Goal: Transaction & Acquisition: Purchase product/service

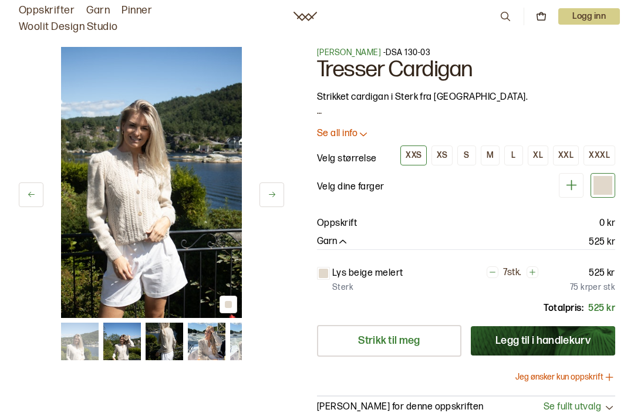
click at [127, 345] on img at bounding box center [122, 342] width 38 height 38
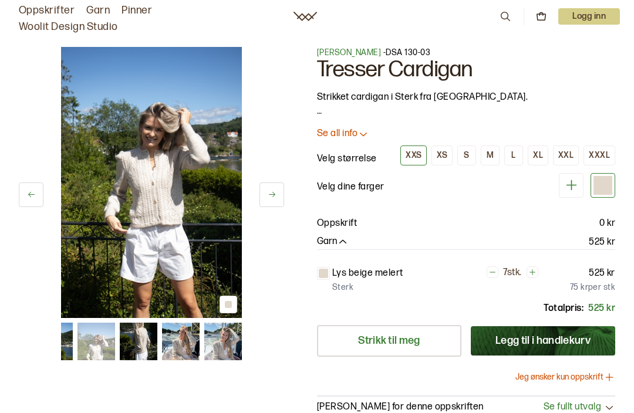
click at [185, 342] on img at bounding box center [181, 342] width 38 height 38
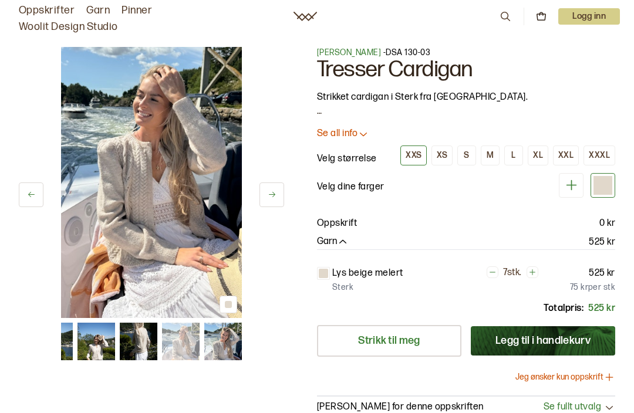
click at [231, 345] on img at bounding box center [223, 342] width 38 height 38
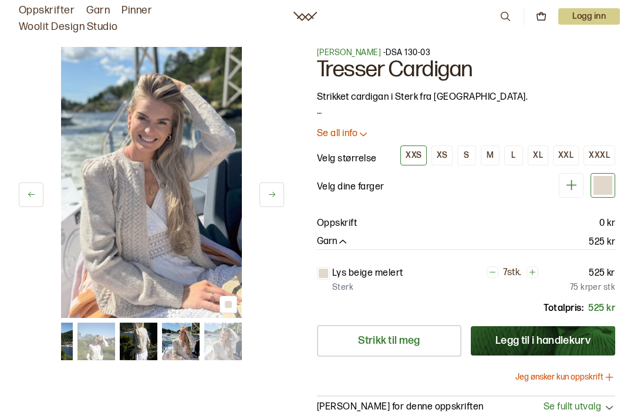
click at [364, 274] on p "Lys beige melert" at bounding box center [367, 273] width 71 height 14
click at [347, 288] on p "Sterk" at bounding box center [342, 288] width 21 height 12
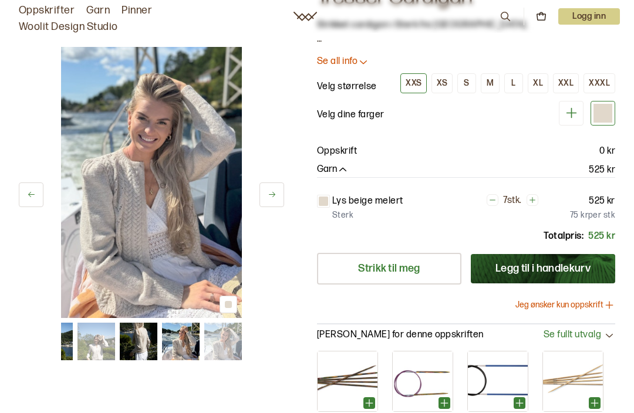
scroll to position [70, 0]
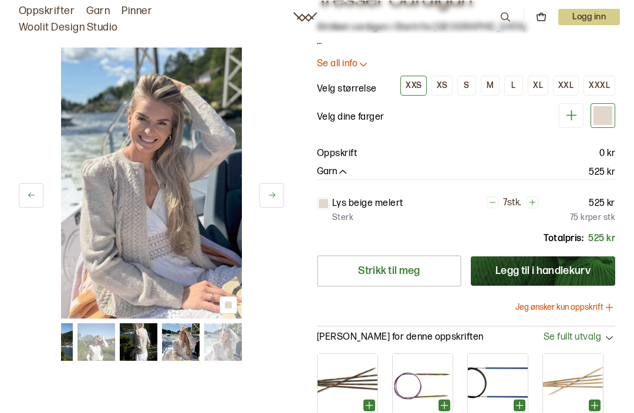
click at [399, 270] on link "Strikk til meg" at bounding box center [389, 271] width 144 height 32
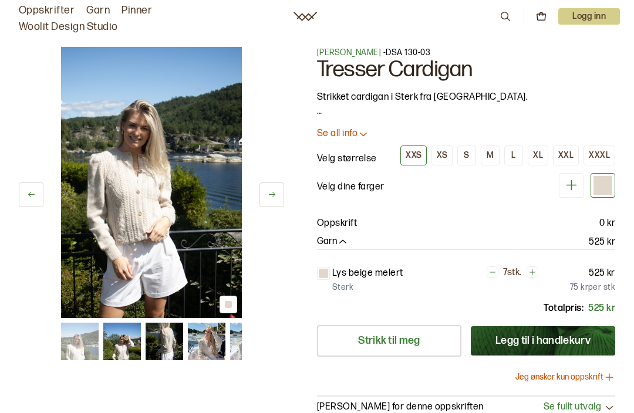
click at [490, 158] on div "M" at bounding box center [489, 155] width 7 height 11
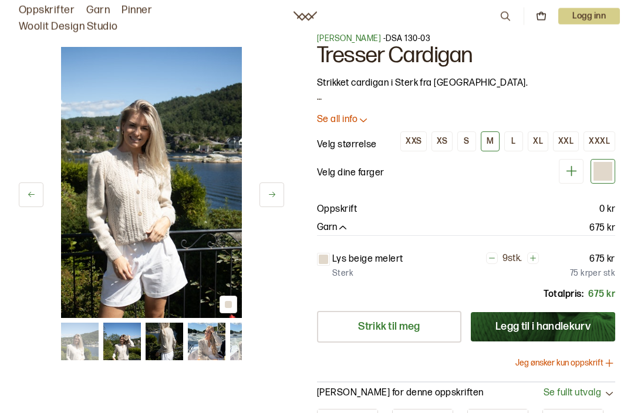
click at [361, 120] on icon at bounding box center [363, 120] width 12 height 12
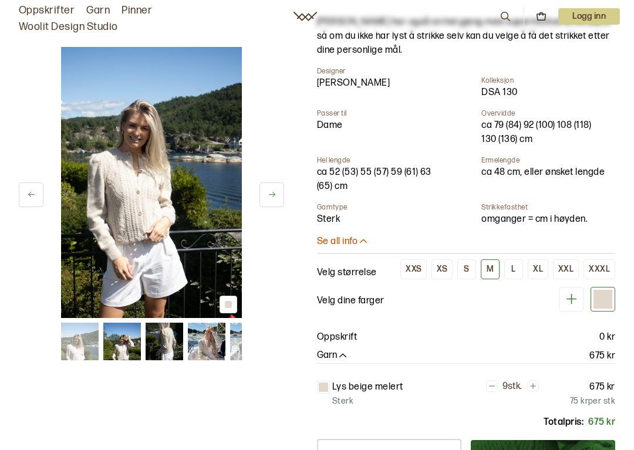
scroll to position [282, 0]
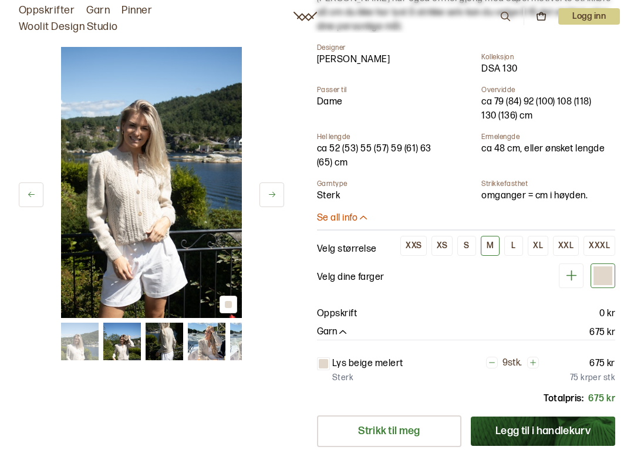
click at [577, 276] on icon at bounding box center [571, 275] width 15 height 15
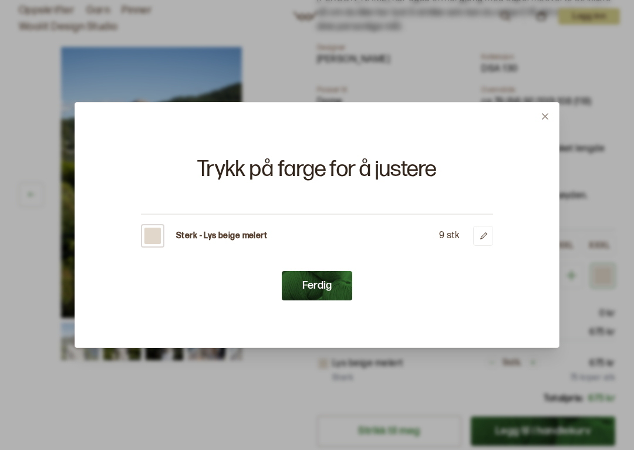
click at [549, 120] on button at bounding box center [545, 117] width 28 height 28
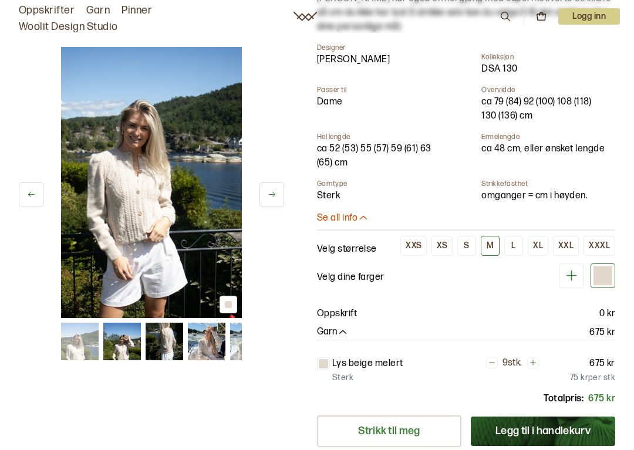
click at [604, 275] on div at bounding box center [602, 275] width 19 height 19
click at [368, 277] on p "Velg dine farger" at bounding box center [350, 277] width 67 height 14
click at [574, 279] on icon at bounding box center [571, 275] width 15 height 15
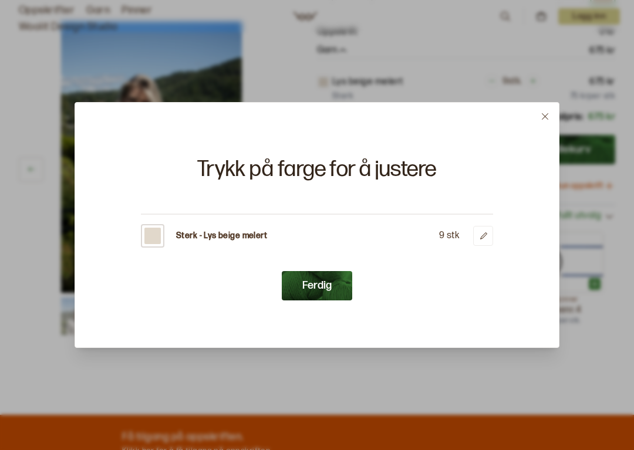
scroll to position [0, 0]
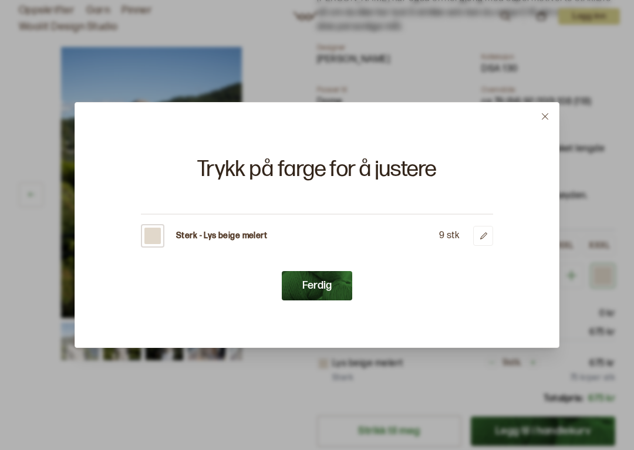
click at [483, 237] on icon at bounding box center [483, 236] width 9 height 9
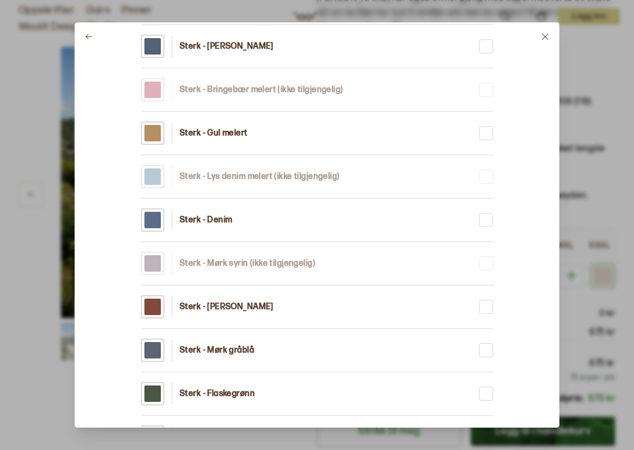
scroll to position [1584, 0]
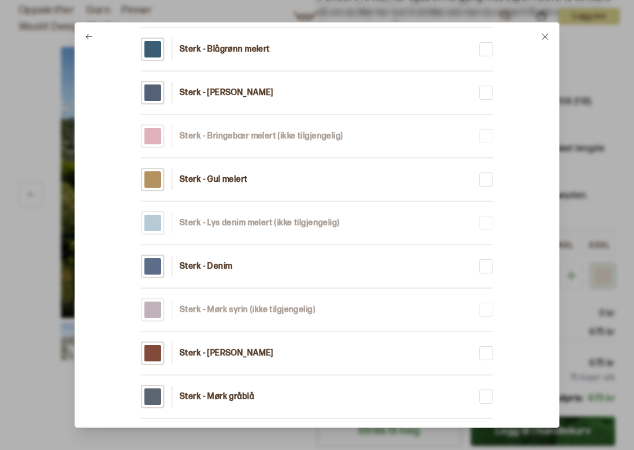
click at [548, 38] on icon at bounding box center [544, 36] width 9 height 9
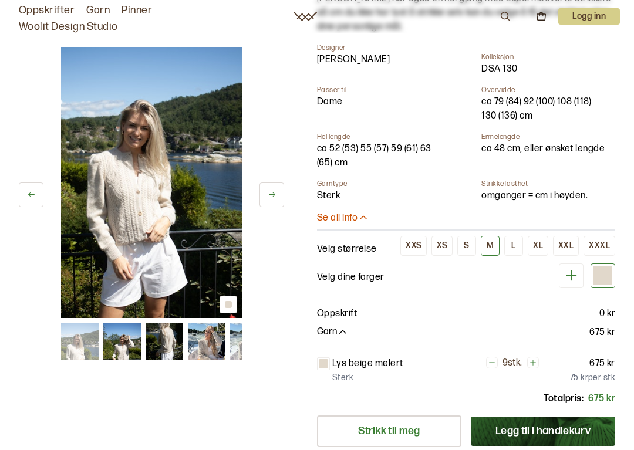
click at [129, 179] on img at bounding box center [151, 182] width 181 height 271
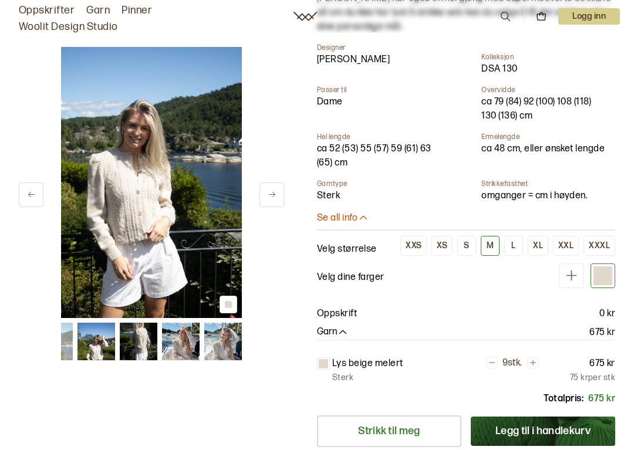
click at [222, 345] on img at bounding box center [223, 342] width 38 height 38
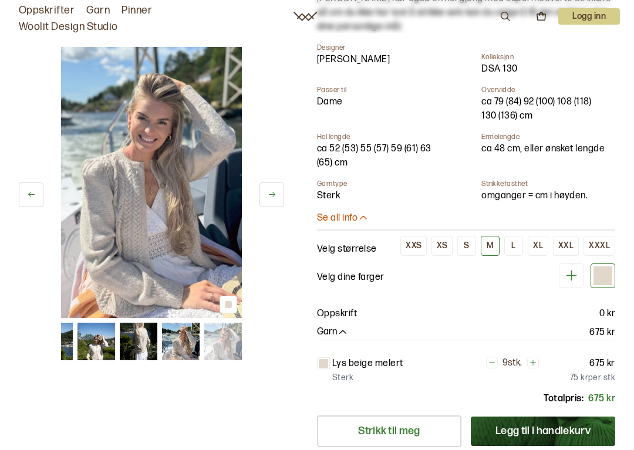
click at [144, 339] on img at bounding box center [139, 342] width 38 height 38
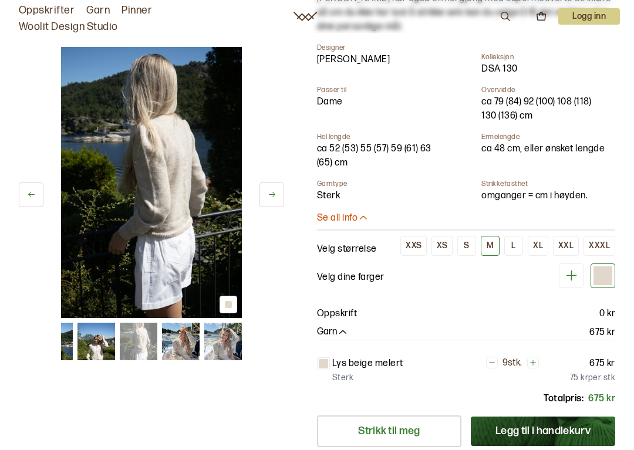
click at [103, 343] on img at bounding box center [96, 342] width 38 height 38
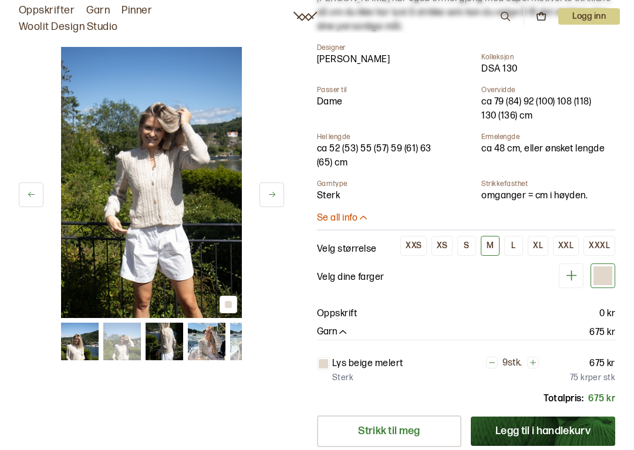
click at [83, 343] on img at bounding box center [80, 342] width 38 height 38
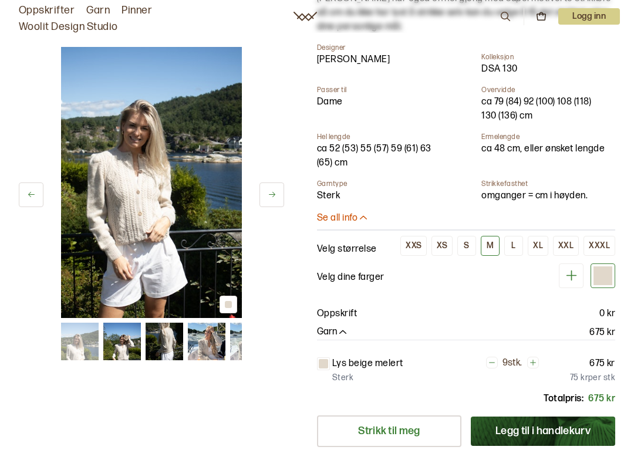
click at [128, 347] on img at bounding box center [122, 342] width 38 height 38
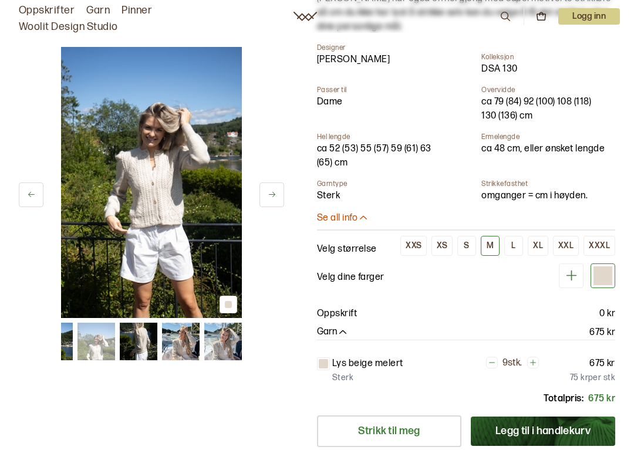
click at [181, 341] on img at bounding box center [181, 342] width 38 height 38
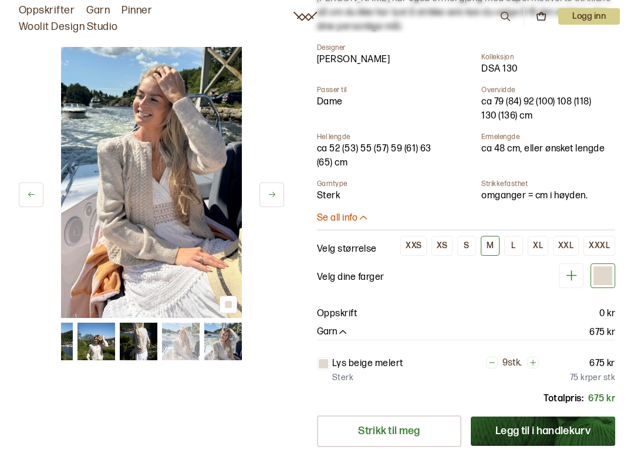
click at [186, 343] on img at bounding box center [181, 342] width 38 height 38
click at [226, 344] on img at bounding box center [223, 342] width 38 height 38
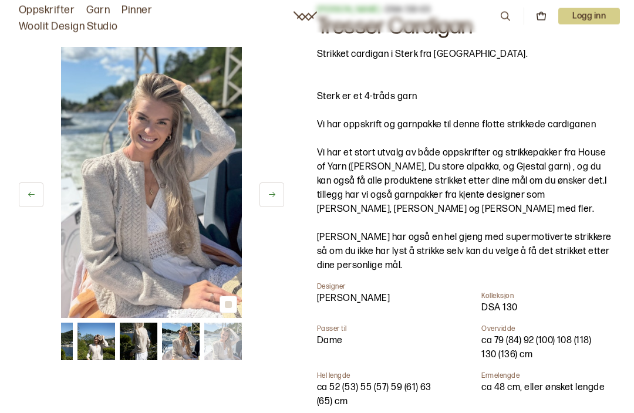
scroll to position [0, 0]
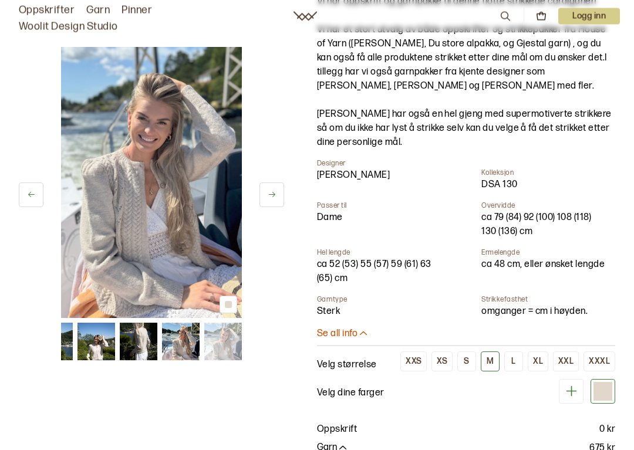
click at [367, 336] on icon at bounding box center [363, 334] width 12 height 12
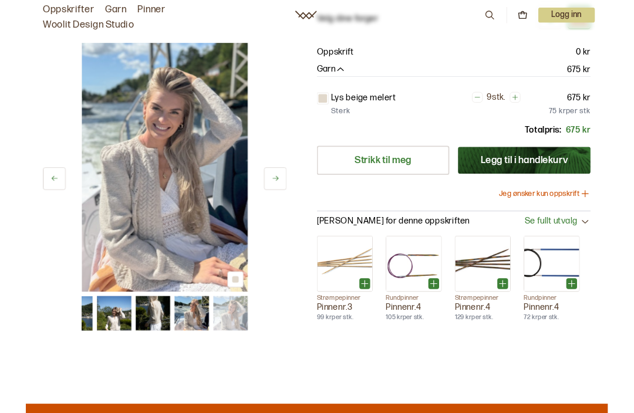
scroll to position [15, 0]
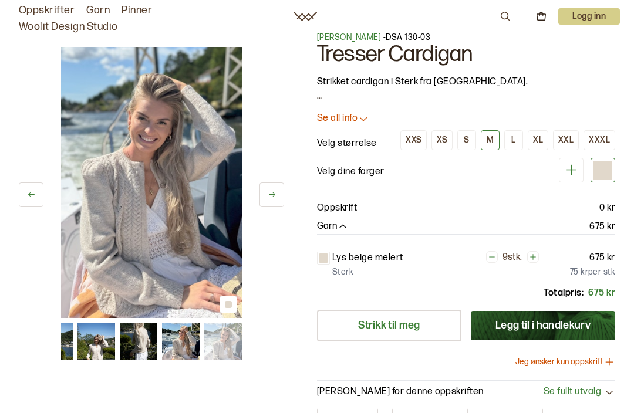
click at [357, 259] on p "Lys beige melert" at bounding box center [367, 258] width 71 height 14
click at [340, 271] on p "Sterk" at bounding box center [342, 272] width 21 height 12
click at [336, 230] on button "Garn" at bounding box center [333, 227] width 32 height 12
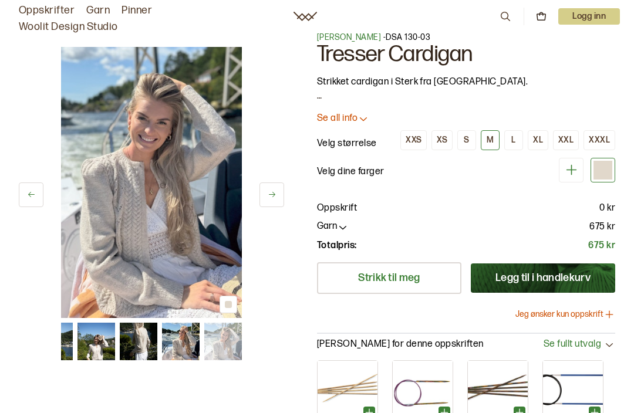
click at [350, 176] on p "Velg dine farger" at bounding box center [350, 172] width 67 height 14
click at [568, 171] on icon at bounding box center [571, 169] width 15 height 15
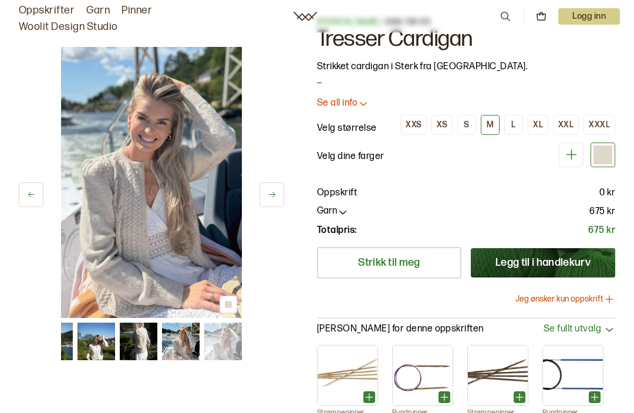
scroll to position [0, 0]
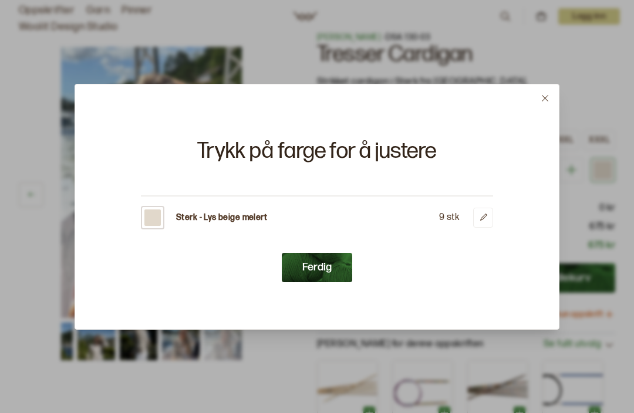
click at [487, 217] on icon at bounding box center [483, 217] width 9 height 9
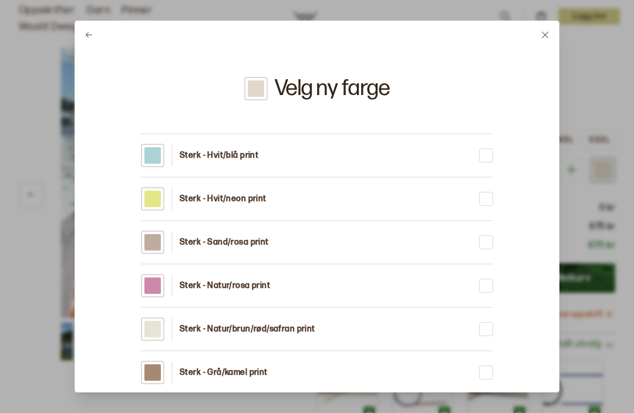
click at [548, 35] on icon at bounding box center [544, 35] width 9 height 9
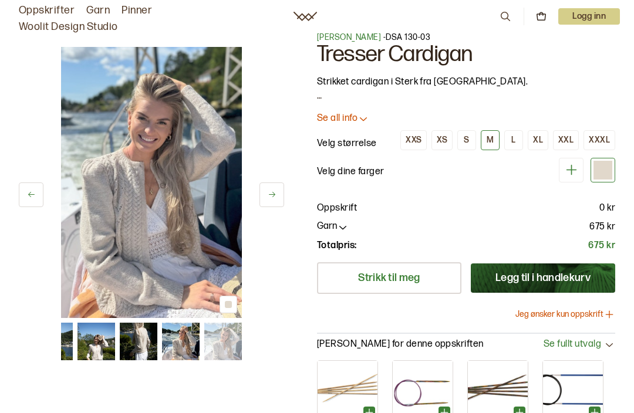
click at [604, 170] on div at bounding box center [602, 170] width 19 height 19
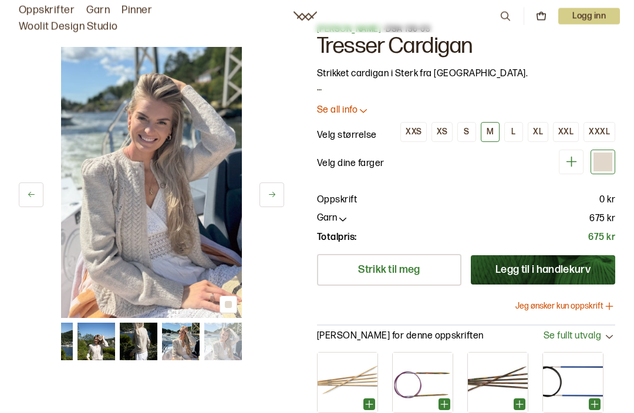
scroll to position [0, 0]
